Goal: Navigation & Orientation: Find specific page/section

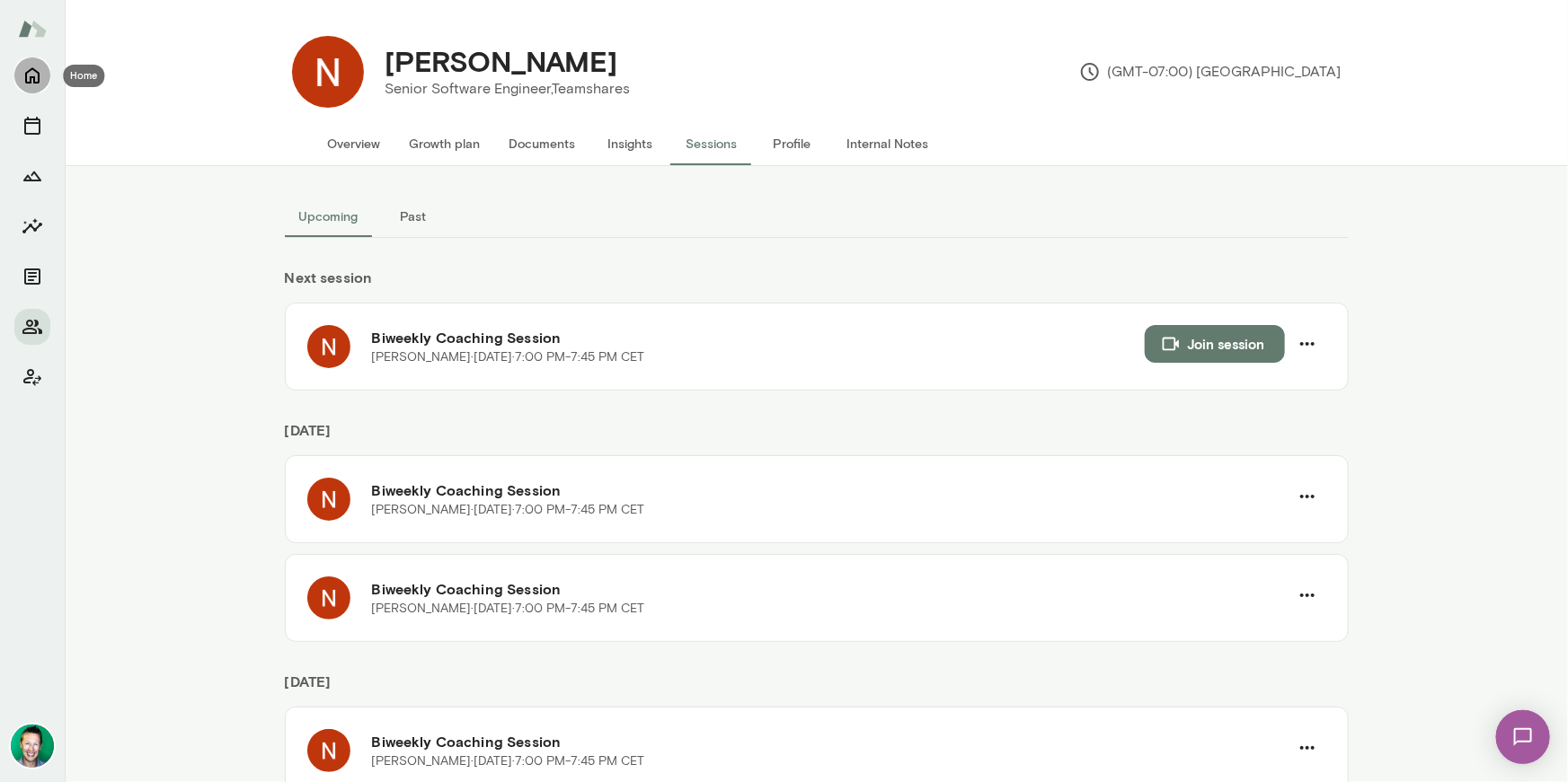
click at [36, 77] on icon "Home" at bounding box center [32, 76] width 21 height 21
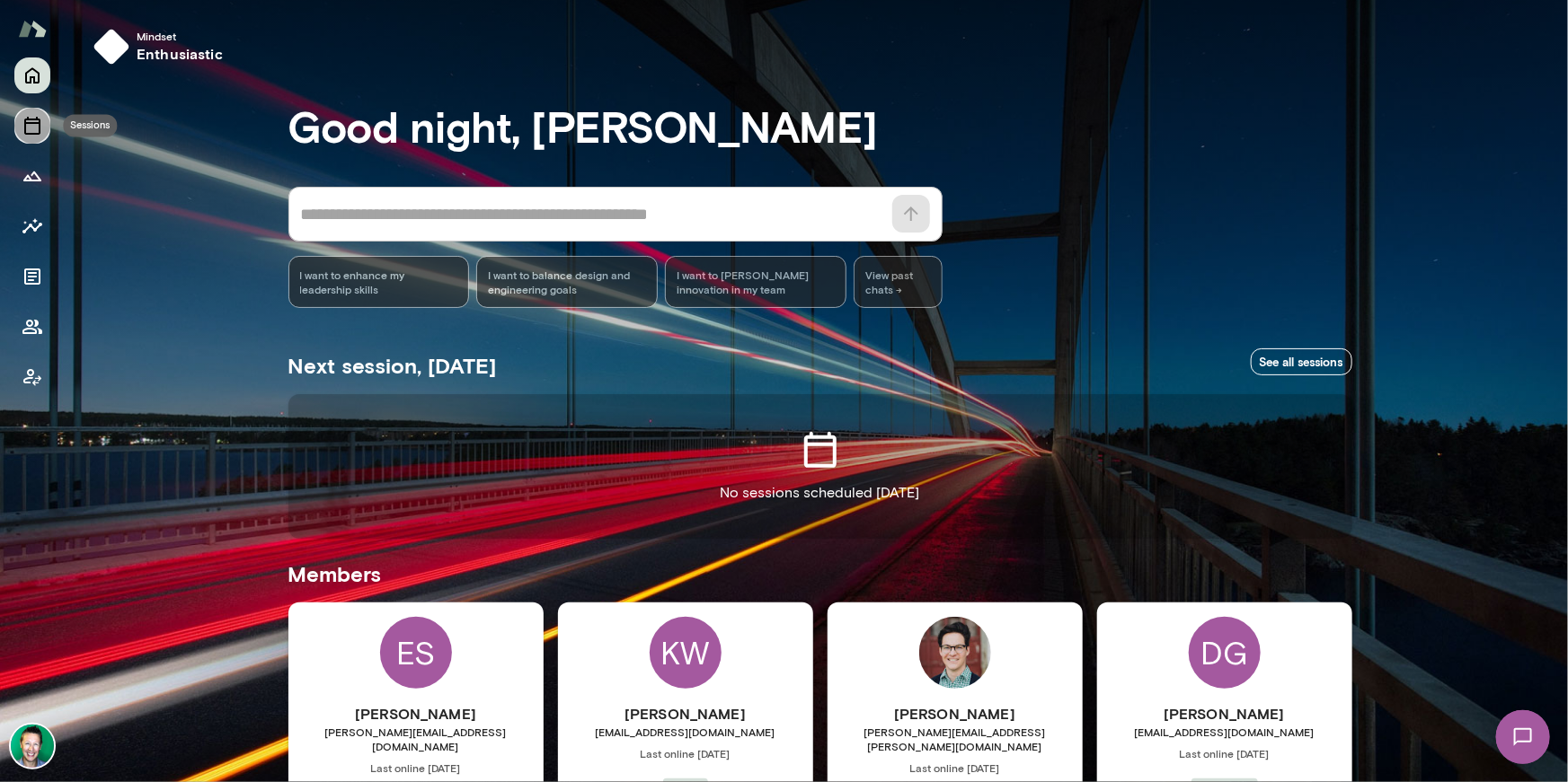
click at [30, 123] on icon "Sessions" at bounding box center [32, 126] width 16 height 18
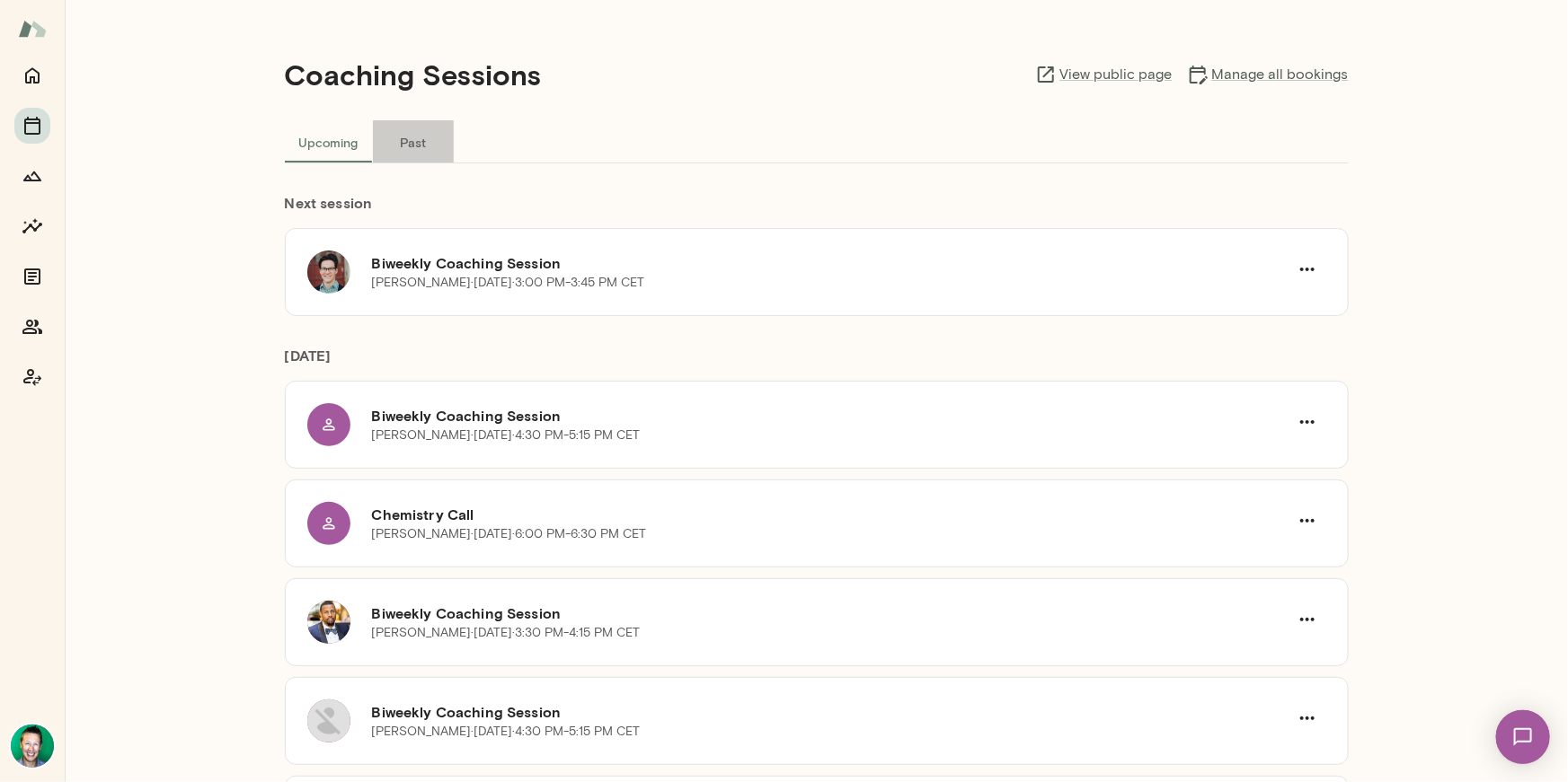
click at [414, 144] on button "Past" at bounding box center [413, 141] width 80 height 43
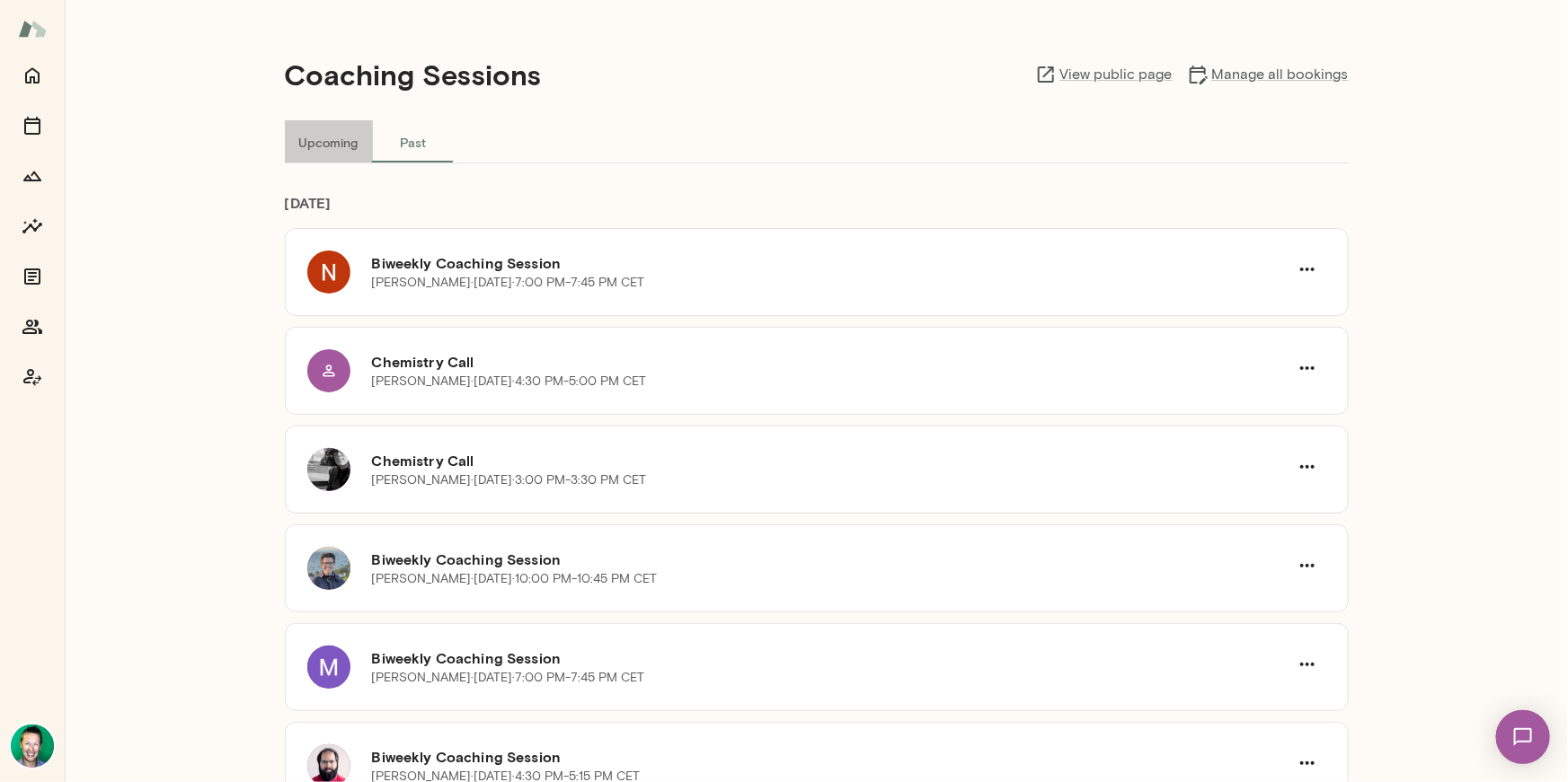
click at [327, 146] on button "Upcoming" at bounding box center [329, 141] width 88 height 43
